Goal: Task Accomplishment & Management: Manage account settings

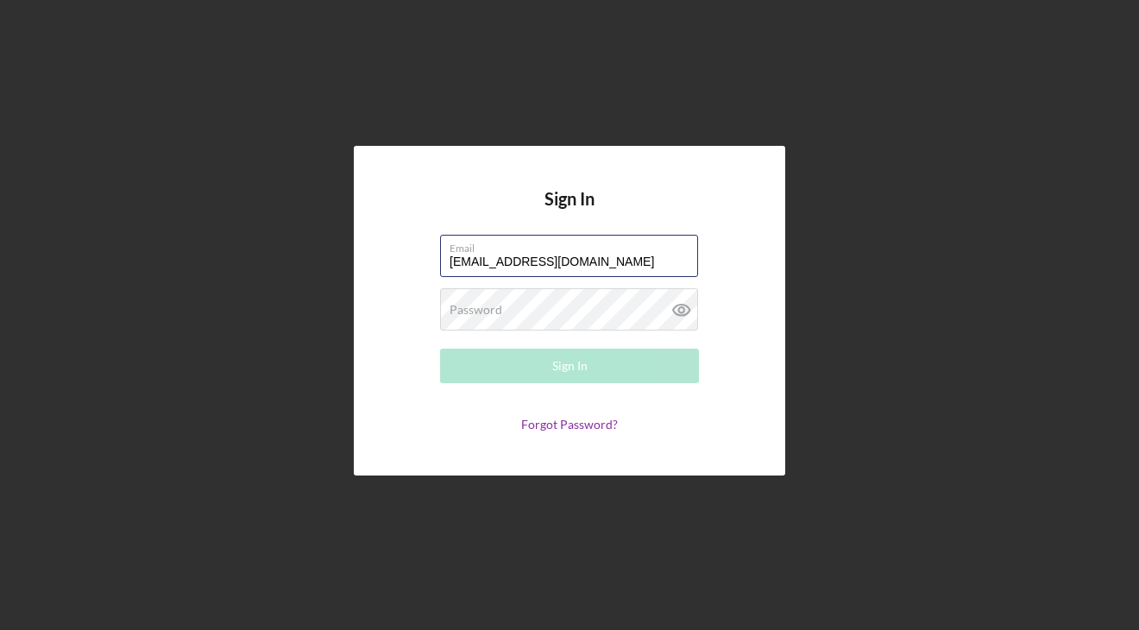
type input "[EMAIL_ADDRESS][DOMAIN_NAME]"
click at [488, 304] on label "Password" at bounding box center [476, 310] width 53 height 14
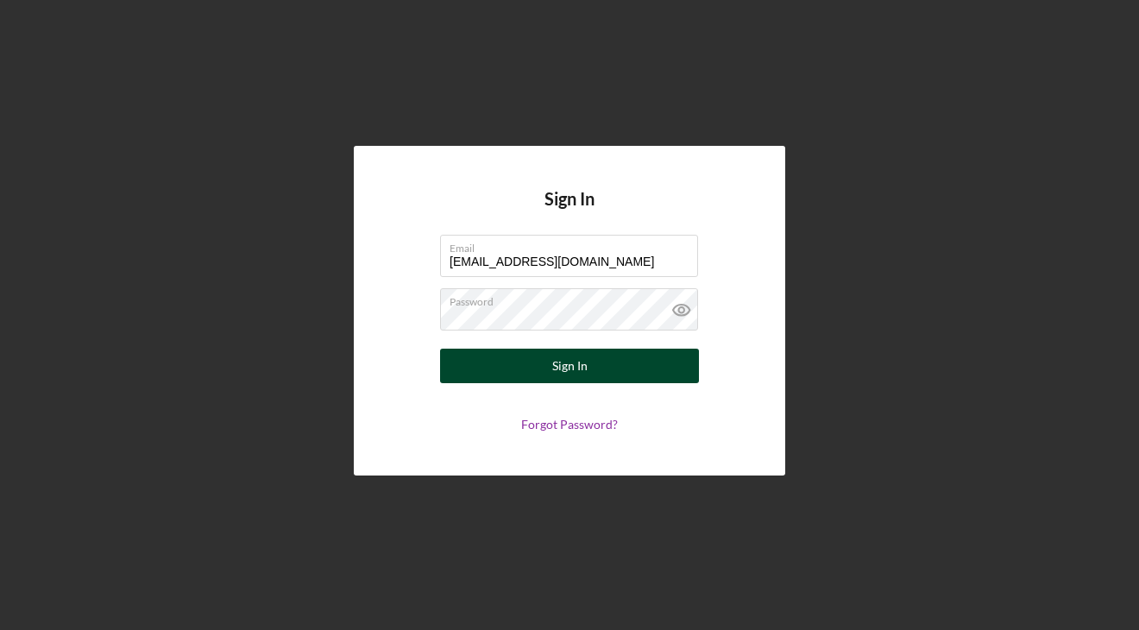
click at [526, 366] on button "Sign In" at bounding box center [569, 366] width 259 height 35
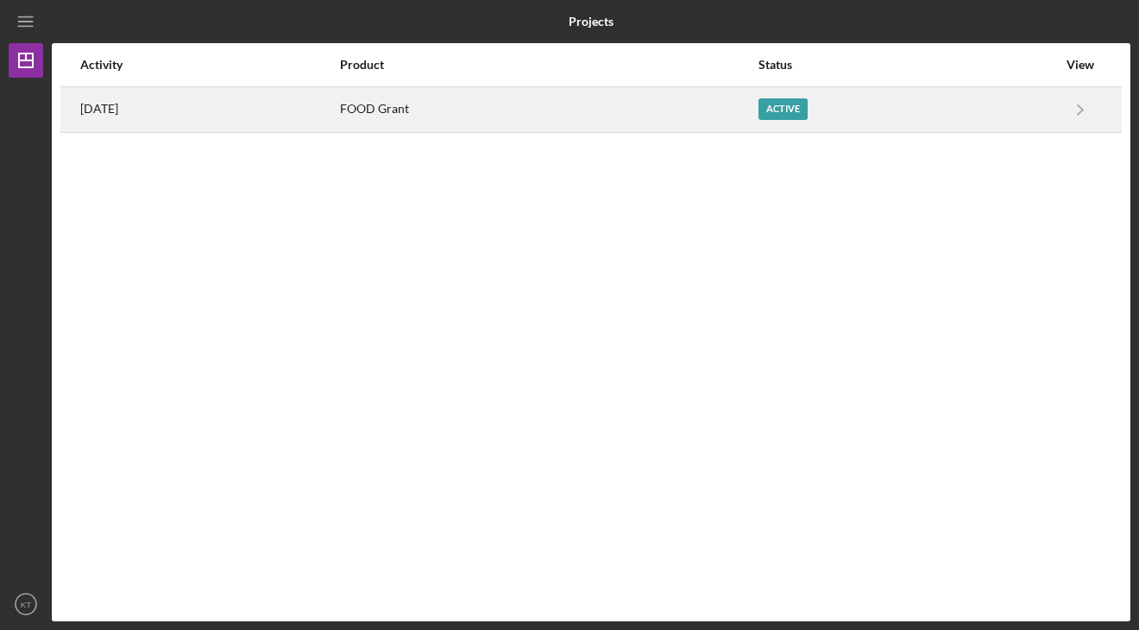
click at [644, 110] on div "FOOD Grant" at bounding box center [548, 109] width 416 height 43
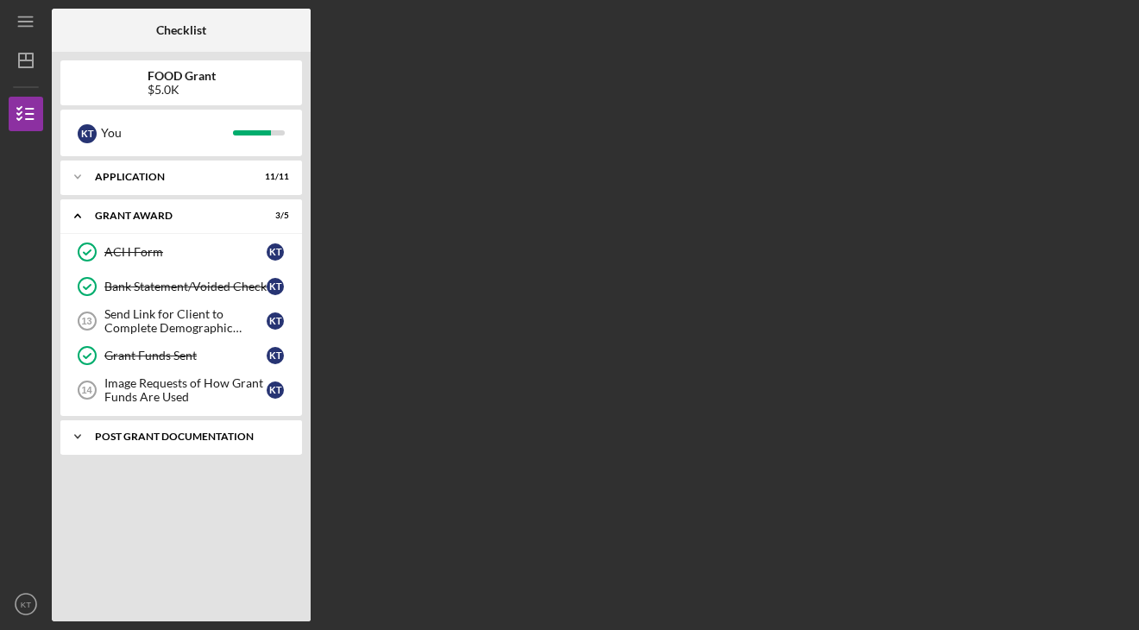
click at [162, 435] on div "Post Grant Documentation" at bounding box center [188, 436] width 186 height 10
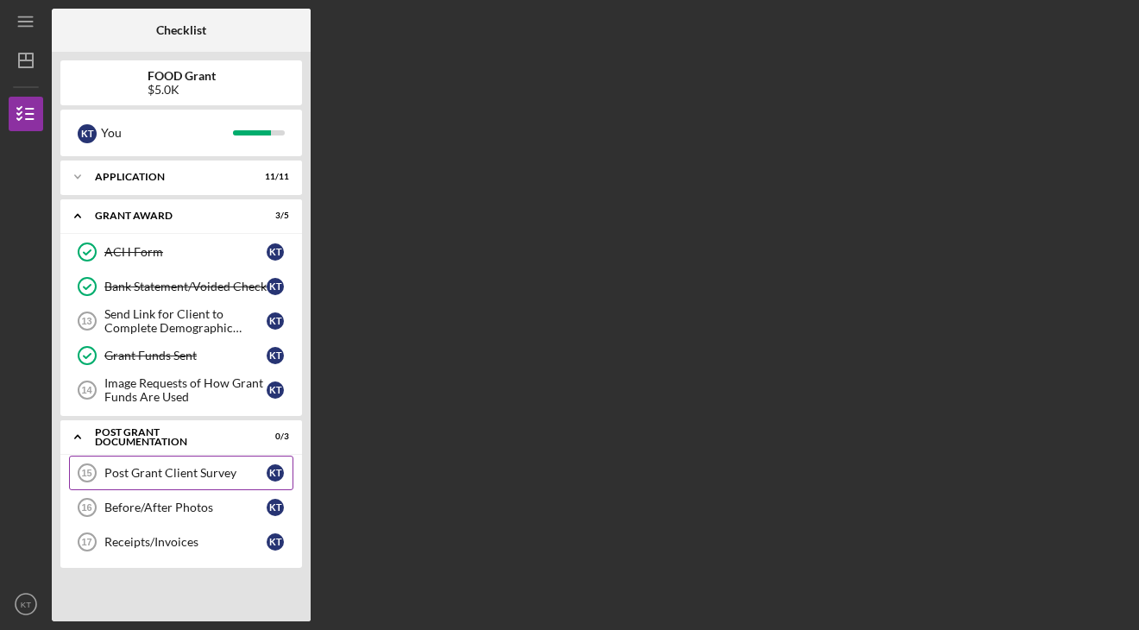
click at [161, 479] on div "Post Grant Client Survey" at bounding box center [185, 473] width 162 height 14
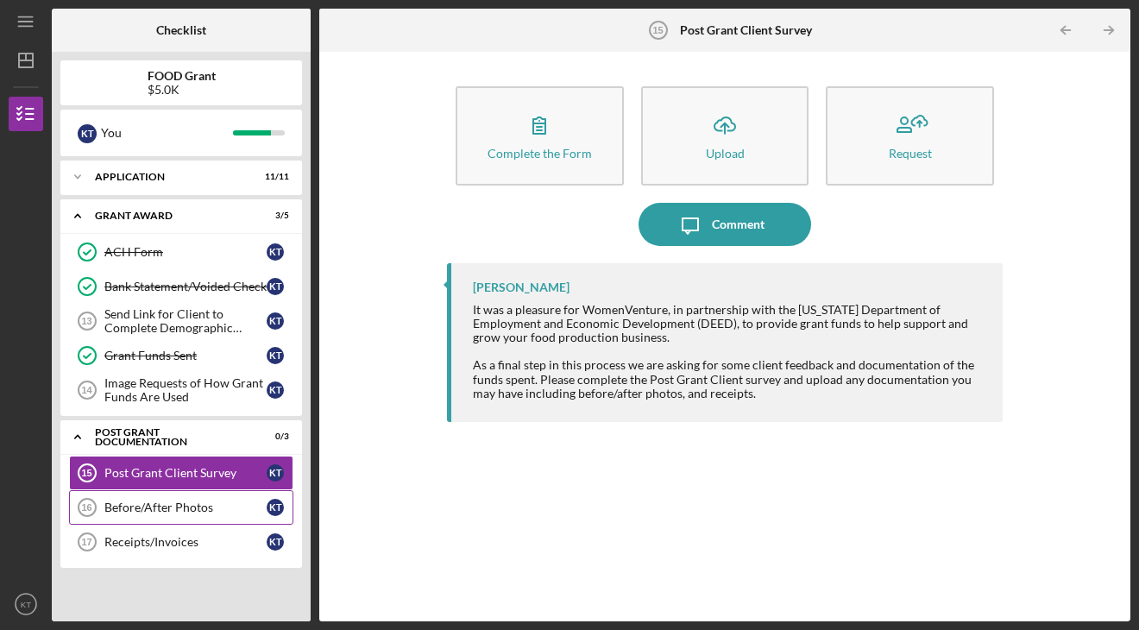
click at [146, 500] on div "Before/After Photos" at bounding box center [185, 507] width 162 height 14
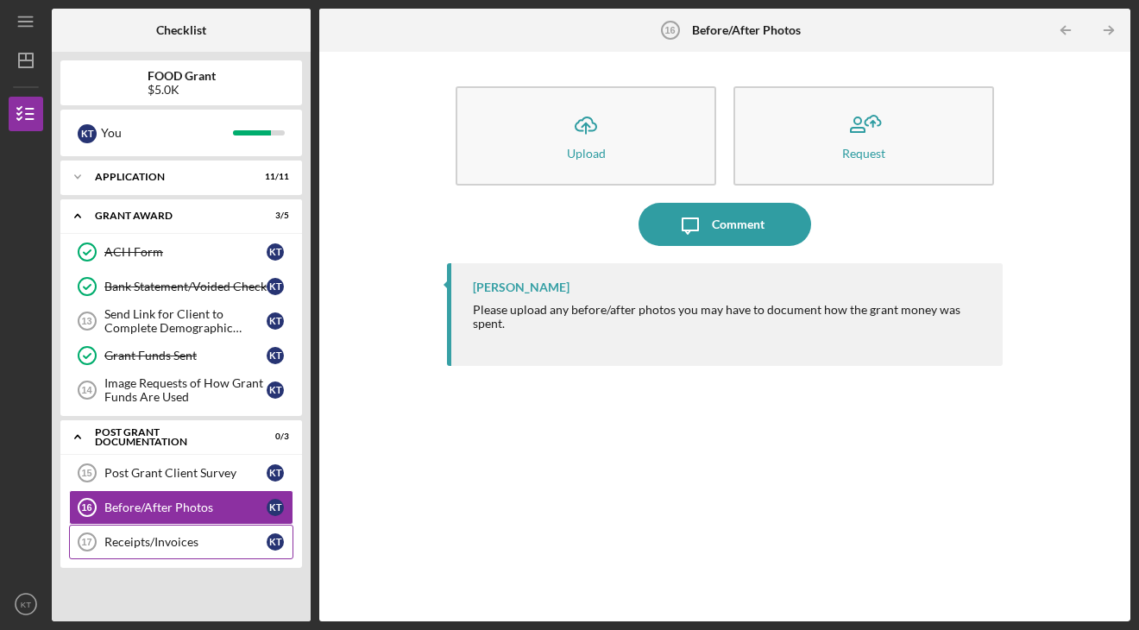
click at [139, 542] on div "Receipts/Invoices" at bounding box center [185, 542] width 162 height 14
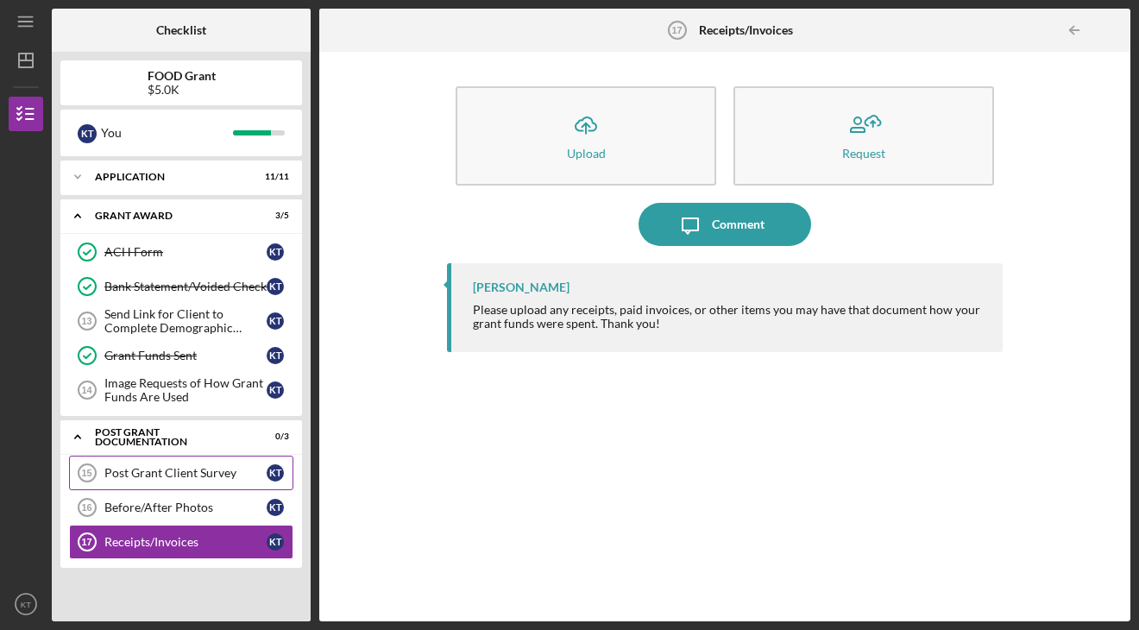
click at [136, 464] on link "Post Grant Client Survey 15 Post Grant Client Survey K T" at bounding box center [181, 473] width 224 height 35
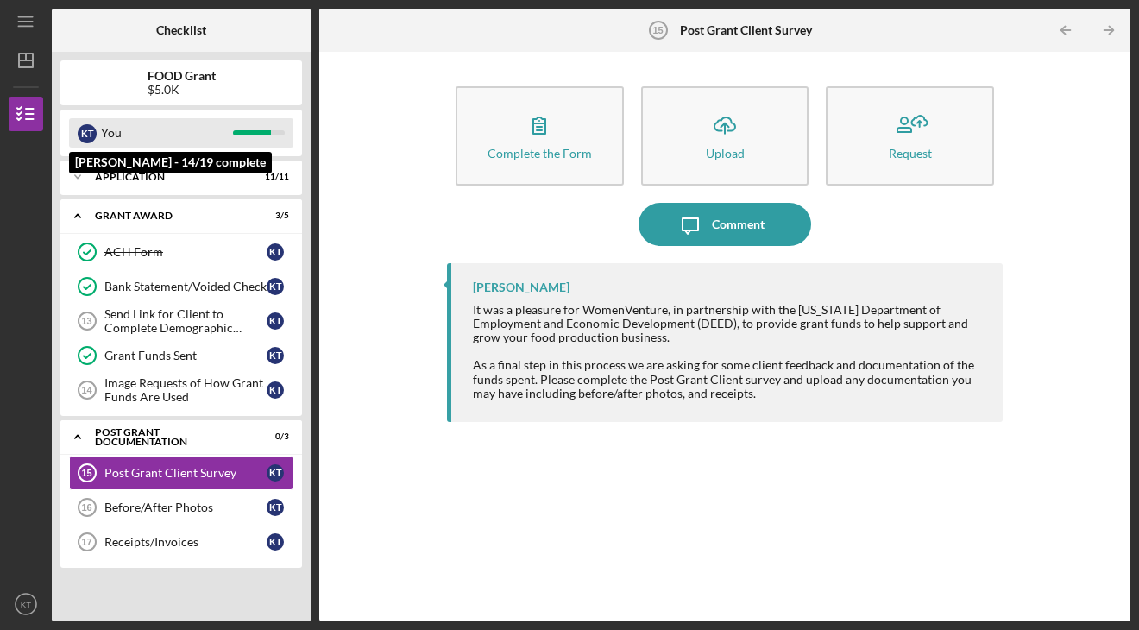
click at [148, 136] on div "You" at bounding box center [167, 132] width 132 height 29
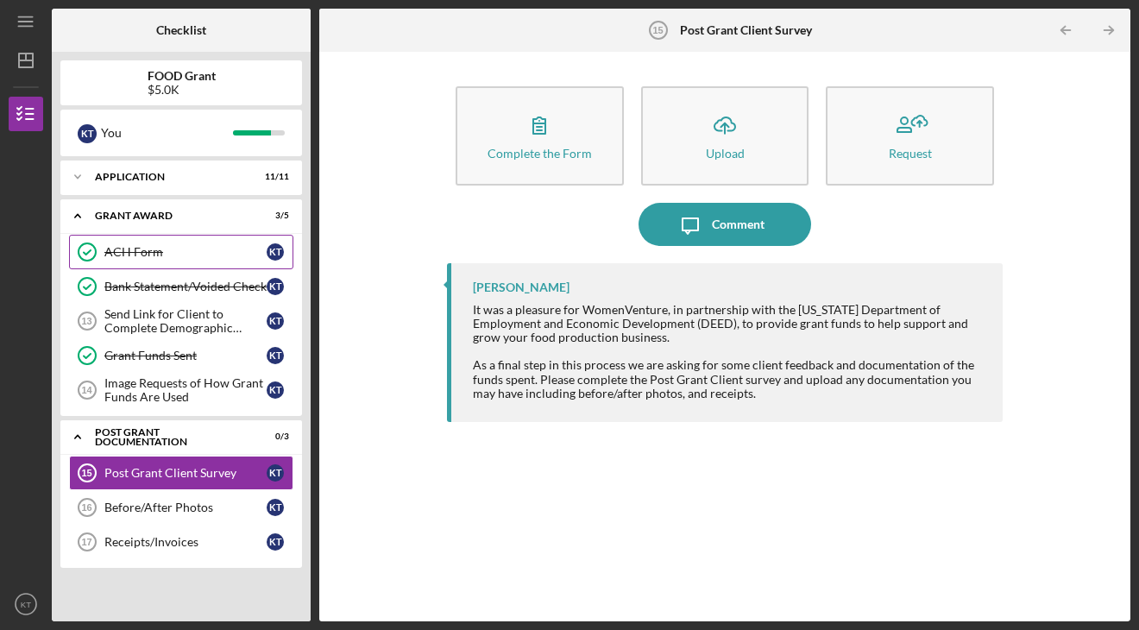
click at [170, 255] on div "ACH Form" at bounding box center [185, 252] width 162 height 14
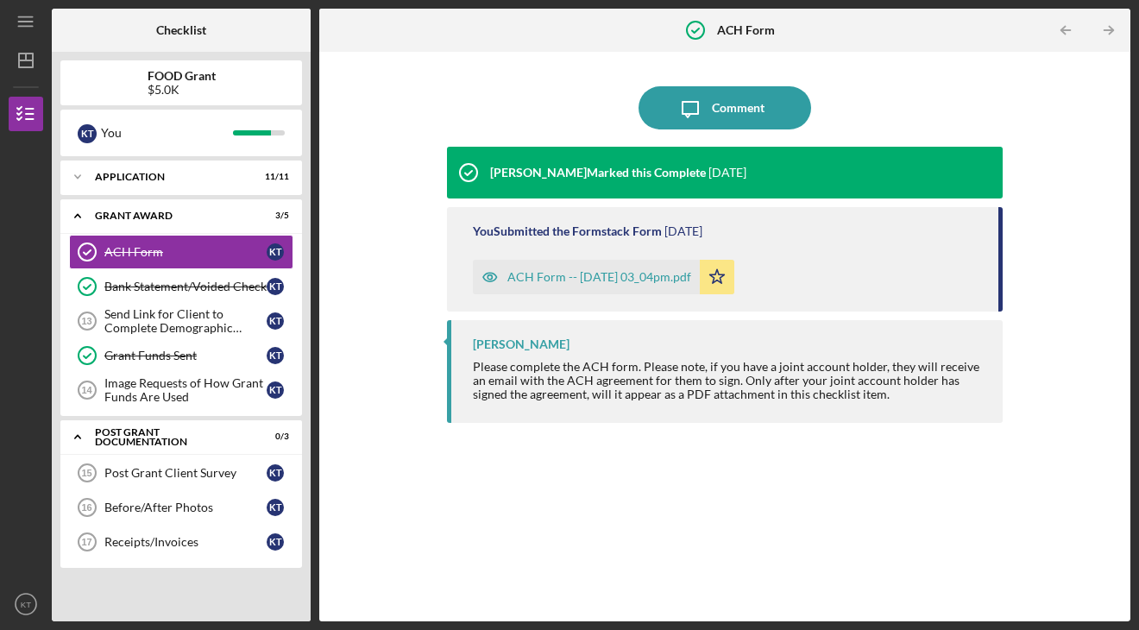
click at [569, 280] on div "ACH Form -- [DATE] 03_04pm.pdf" at bounding box center [599, 277] width 184 height 14
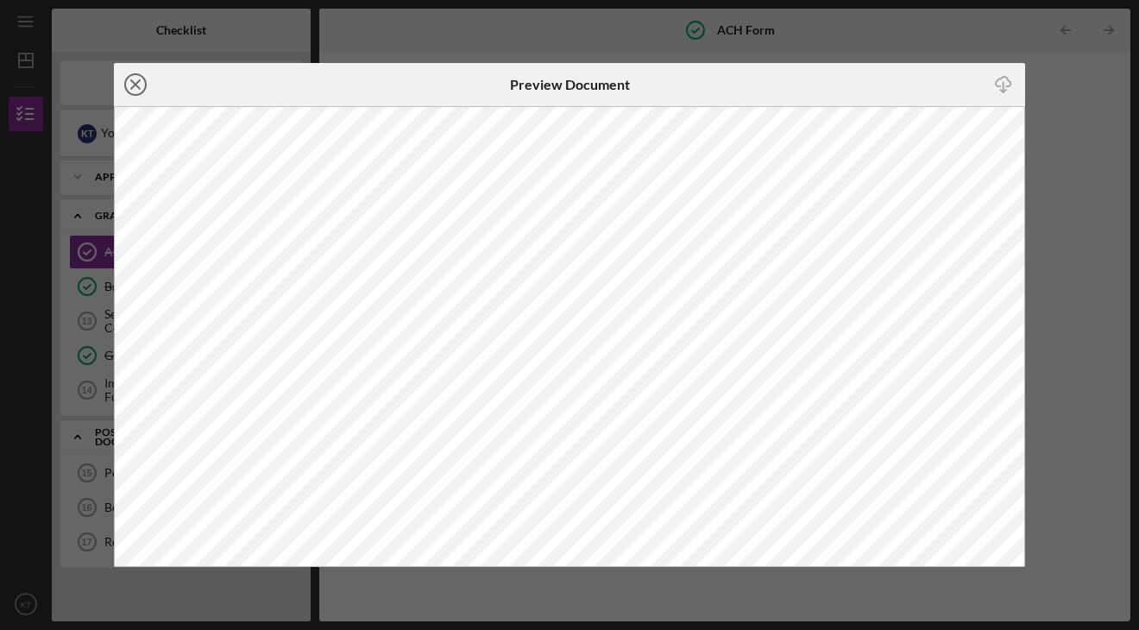
click at [136, 77] on icon "Icon/Close" at bounding box center [135, 84] width 43 height 43
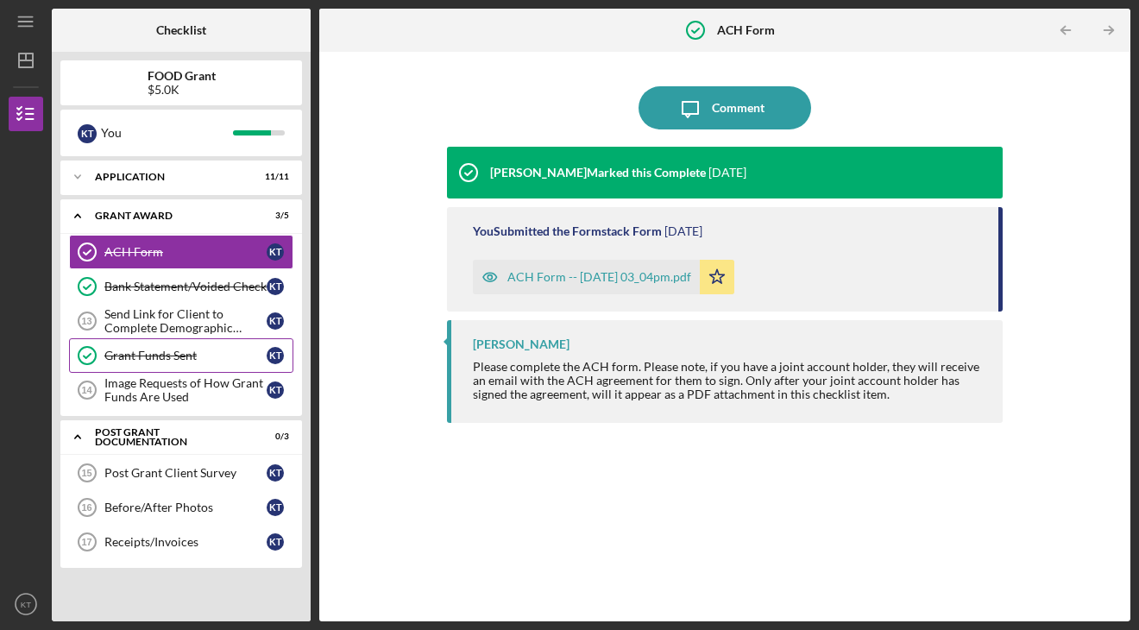
click at [151, 359] on div "Grant Funds Sent" at bounding box center [185, 356] width 162 height 14
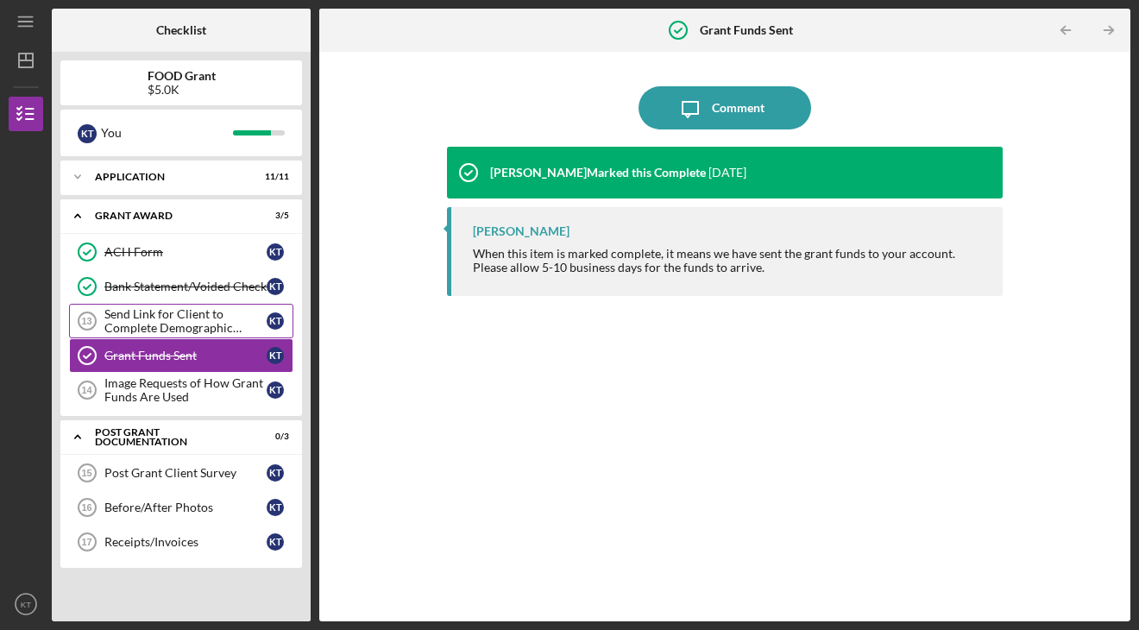
click at [132, 317] on div "Send Link for Client to Complete Demographic Information for DEED" at bounding box center [185, 321] width 162 height 28
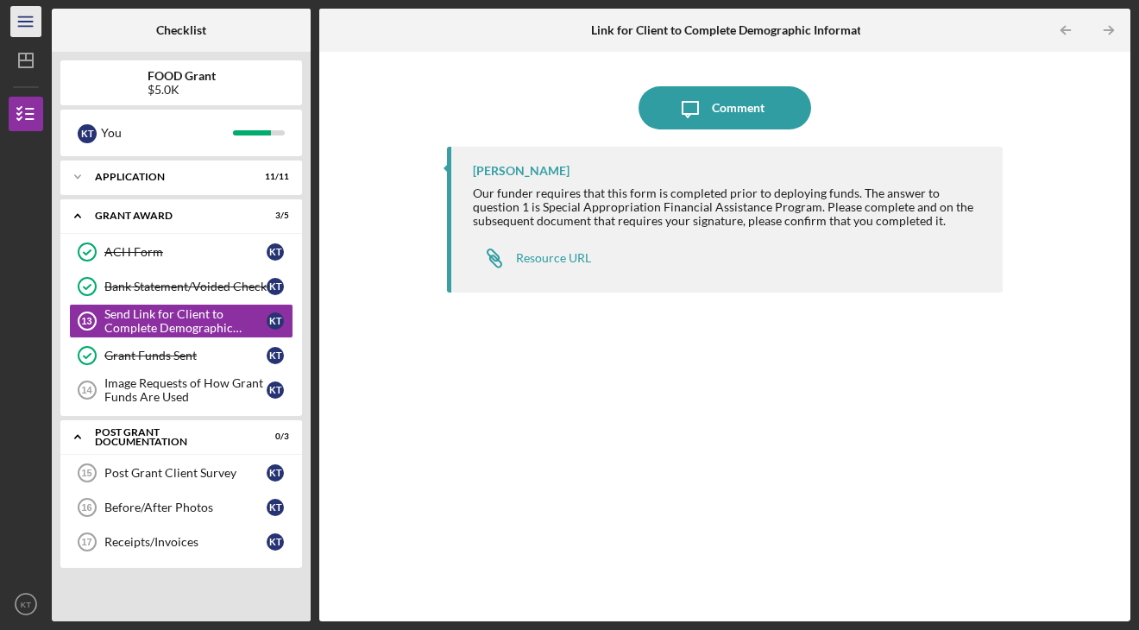
click at [35, 26] on icon "Icon/Menu" at bounding box center [26, 22] width 39 height 39
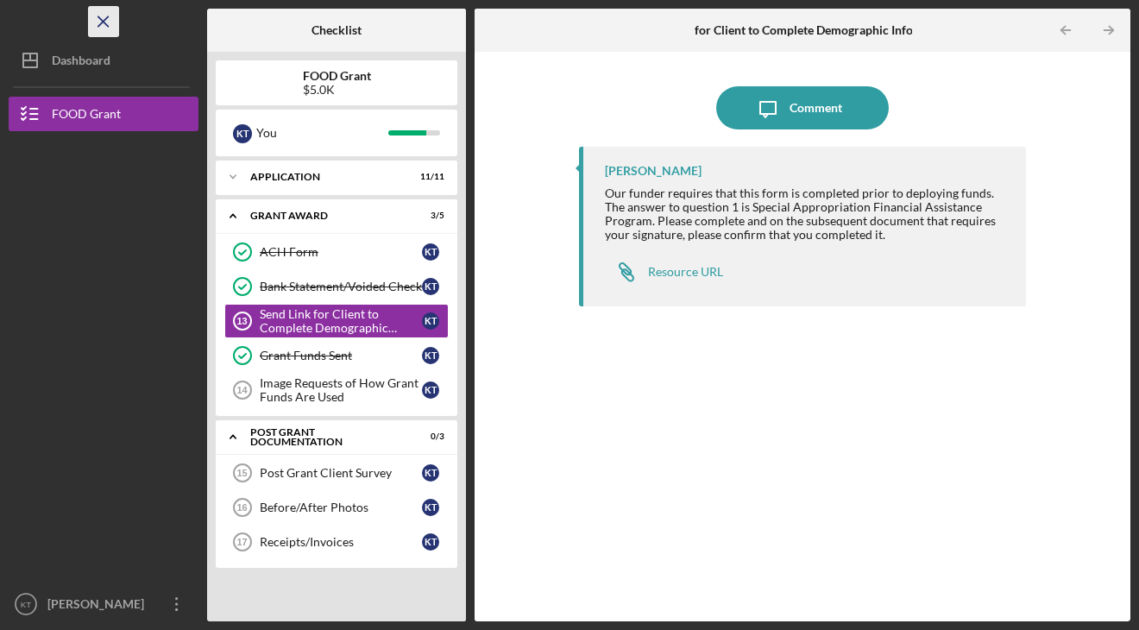
click at [101, 30] on icon "Icon/Menu Close" at bounding box center [104, 22] width 39 height 39
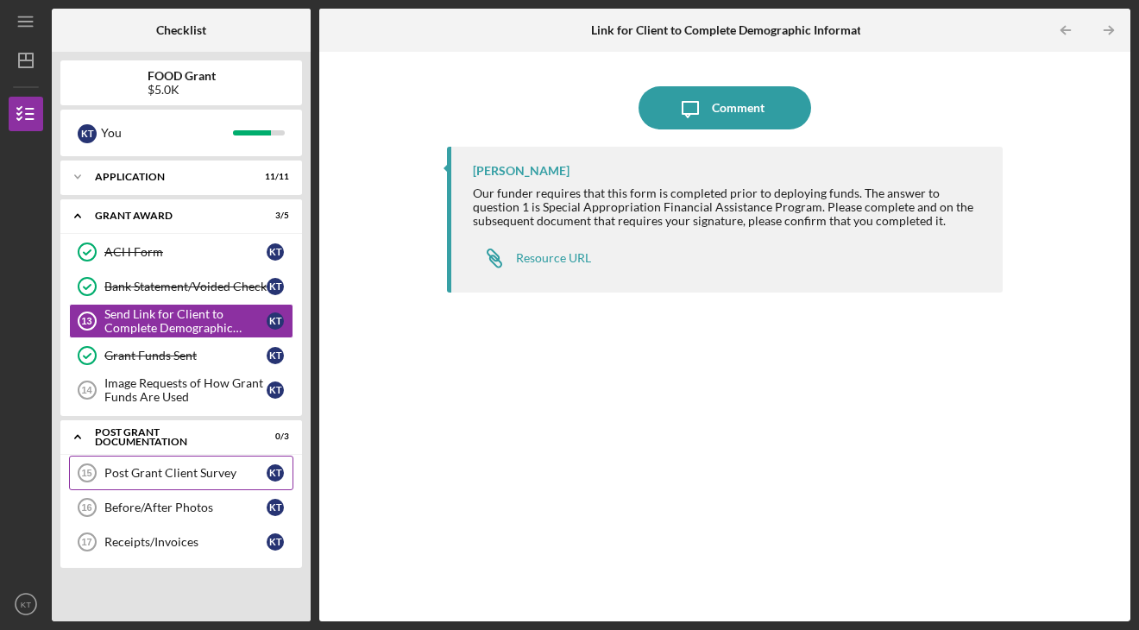
click at [184, 482] on link "Post Grant Client Survey 15 Post Grant Client Survey K T" at bounding box center [181, 473] width 224 height 35
